Goal: Task Accomplishment & Management: Manage account settings

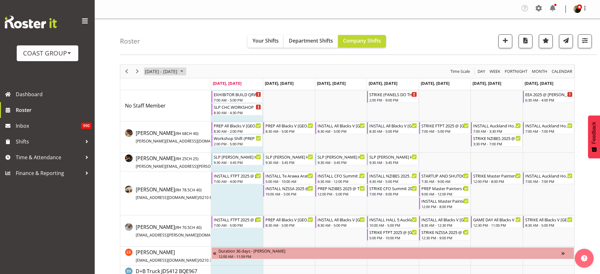
click at [159, 71] on span "[DATE] - [DATE]" at bounding box center [161, 72] width 34 height 8
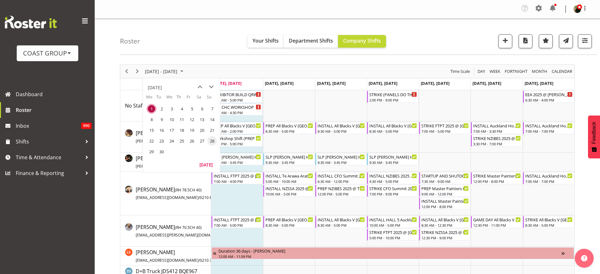
click at [212, 144] on span "28" at bounding box center [211, 140] width 9 height 9
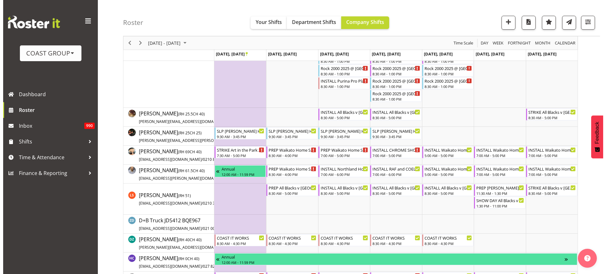
scroll to position [133, 0]
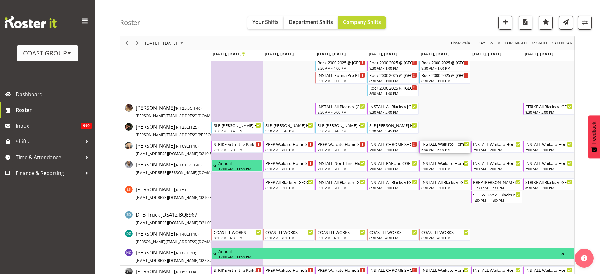
click at [435, 148] on div "5:00 AM - 5:00 PM" at bounding box center [446, 149] width 48 height 5
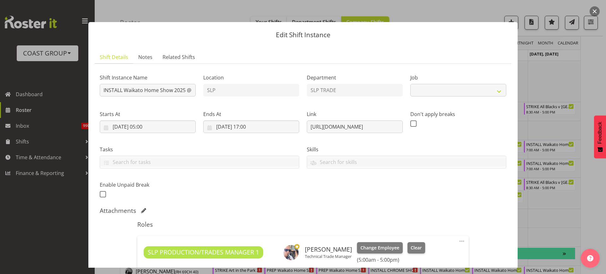
select select "9156"
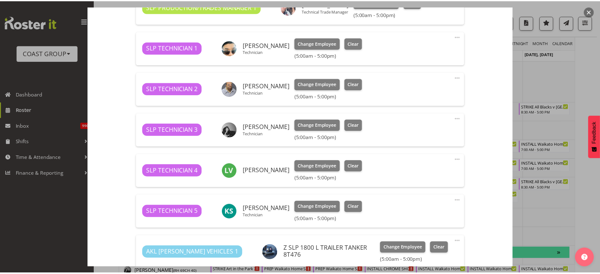
scroll to position [243, 0]
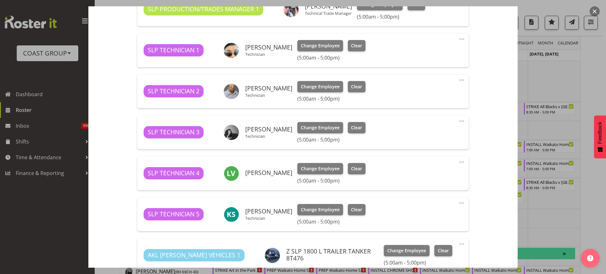
click at [594, 12] on button "button" at bounding box center [595, 11] width 10 height 10
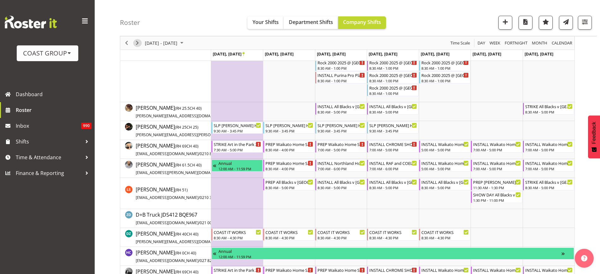
click at [137, 42] on span "Next" at bounding box center [138, 43] width 8 height 8
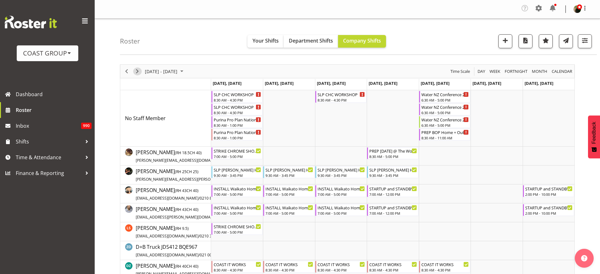
click at [136, 70] on span "Next" at bounding box center [138, 72] width 8 height 8
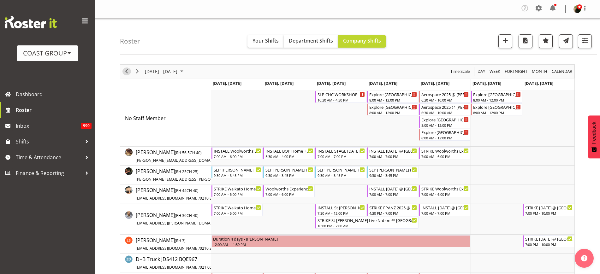
click at [128, 71] on span "Previous" at bounding box center [127, 72] width 8 height 8
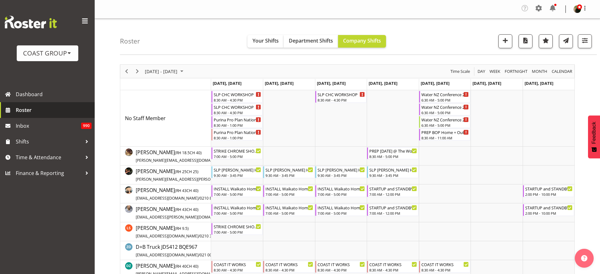
click at [31, 110] on span "Roster" at bounding box center [54, 109] width 76 height 9
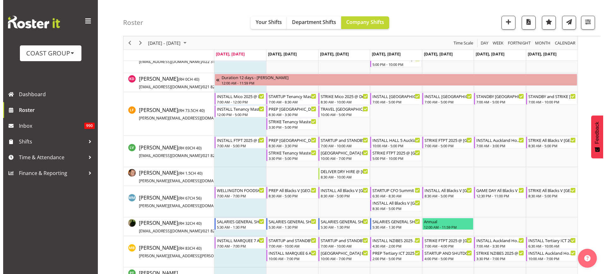
scroll to position [433, 0]
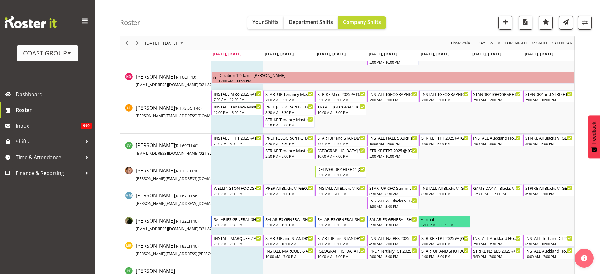
click at [230, 94] on div "INSTALL Mico 2025 @ Dew Drop Events On Site @ 0800" at bounding box center [238, 94] width 48 height 6
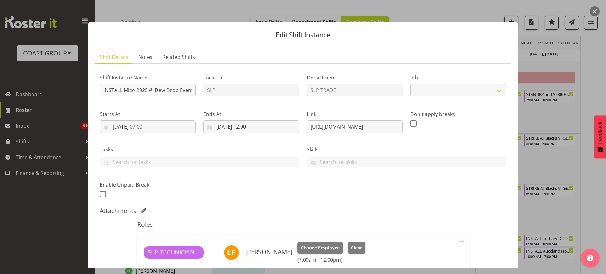
select select "10540"
drag, startPoint x: 306, startPoint y: 125, endPoint x: 488, endPoint y: 145, distance: 182.7
click at [488, 145] on div "Shift Instance Name INSTALL Mico 2025 @ Dew Drop Events On Site @ 0800 Location…" at bounding box center [303, 134] width 414 height 138
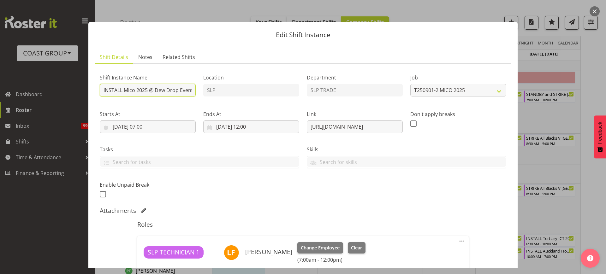
click at [165, 89] on input "INSTALL Mico 2025 @ Dew Drop Events On Site @ 0800" at bounding box center [148, 90] width 96 height 13
drag, startPoint x: 307, startPoint y: 127, endPoint x: 515, endPoint y: 179, distance: 214.2
click at [515, 179] on div "Edit Shift Instance Shift Details Notes Related Shifts Shift Instance Name INST…" at bounding box center [303, 137] width 442 height 262
click at [362, 127] on input "[URL][DOMAIN_NAME]" at bounding box center [355, 127] width 96 height 13
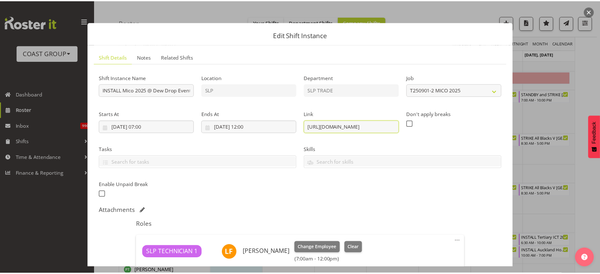
scroll to position [0, 0]
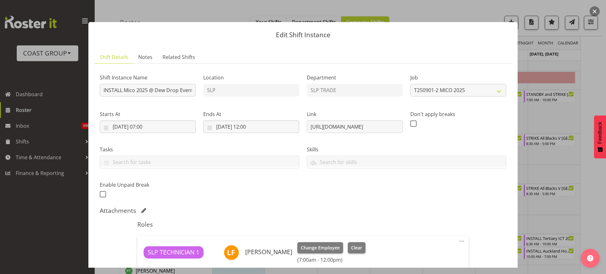
click at [599, 10] on button "button" at bounding box center [595, 11] width 10 height 10
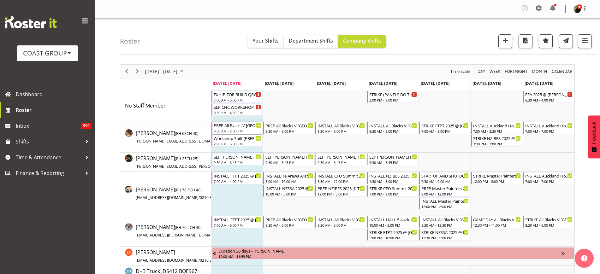
click at [243, 128] on div "PREP All Blacks V [GEOGRAPHIC_DATA] 2025 @ The WOrkshop 8:30 AM - 2:00 PM" at bounding box center [238, 128] width 48 height 12
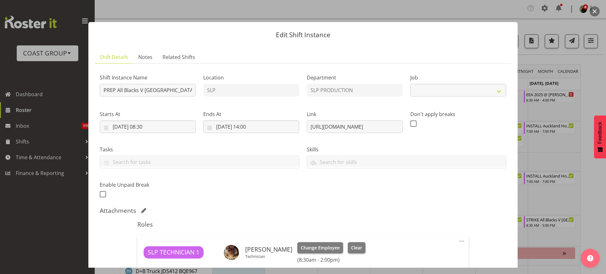
select select "10197"
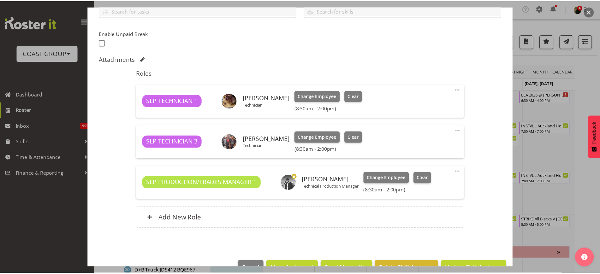
scroll to position [153, 0]
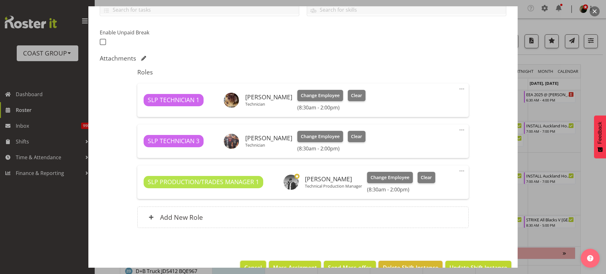
click at [244, 266] on span "Cancel" at bounding box center [253, 268] width 18 height 8
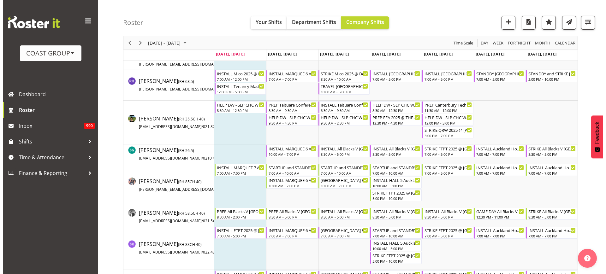
scroll to position [650, 0]
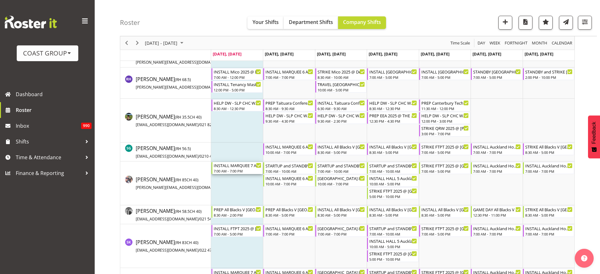
click at [230, 165] on div "INSTALL MARQUEE 7 Auckland Homeshow 2025 @ [GEOGRAPHIC_DATA]" at bounding box center [238, 165] width 48 height 6
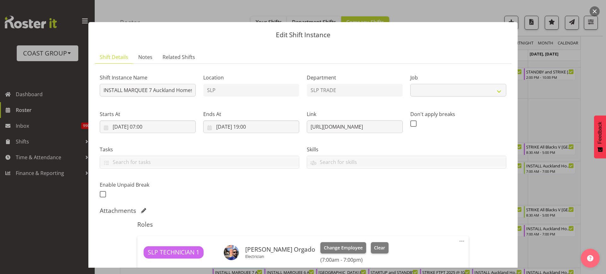
select select "9869"
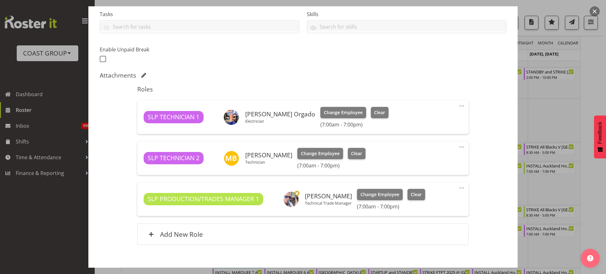
scroll to position [136, 0]
